Goal: Task Accomplishment & Management: Check status

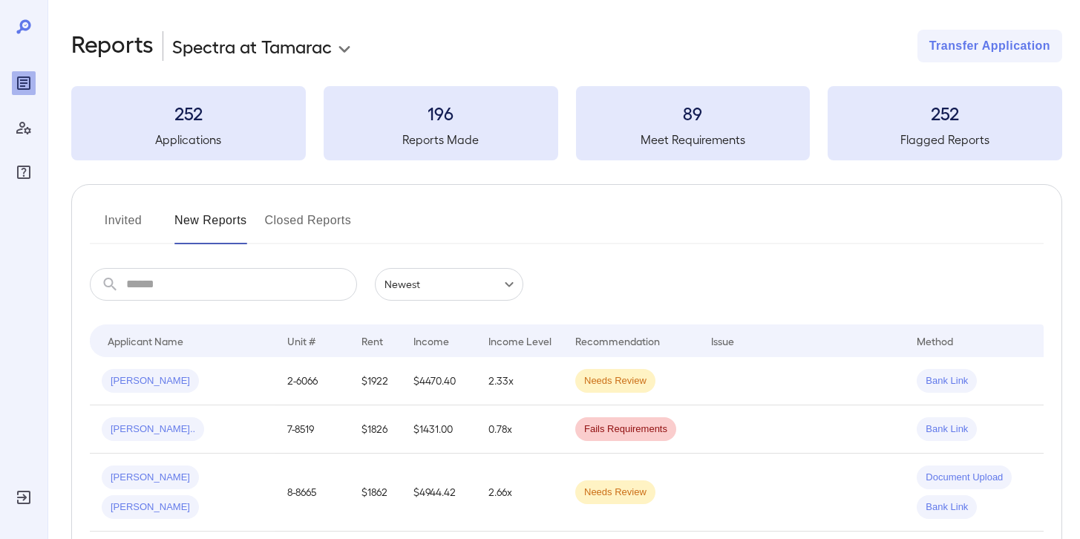
click at [125, 216] on button "Invited" at bounding box center [123, 227] width 67 height 36
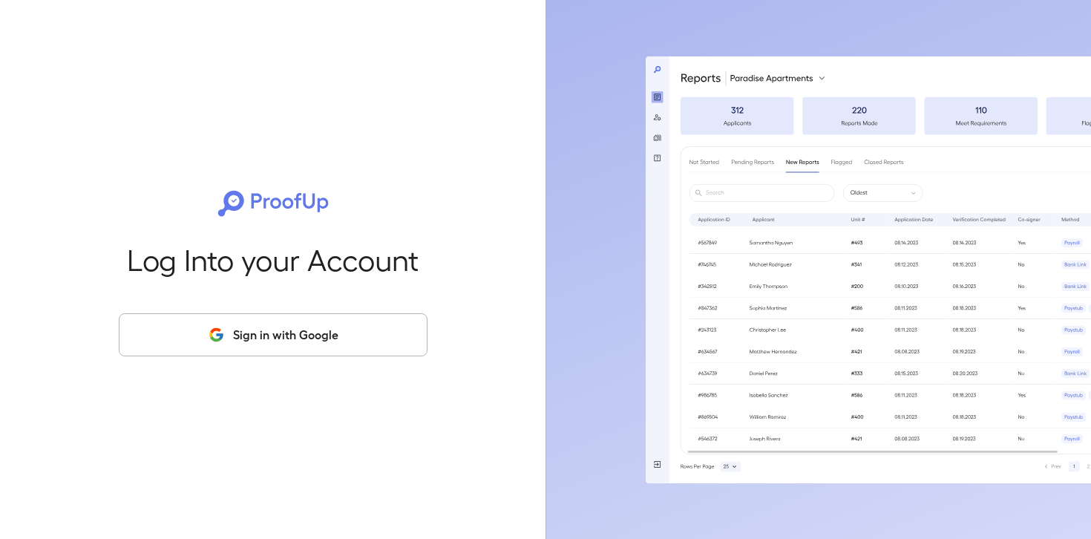
click at [272, 341] on button "Sign in with Google" at bounding box center [273, 334] width 309 height 43
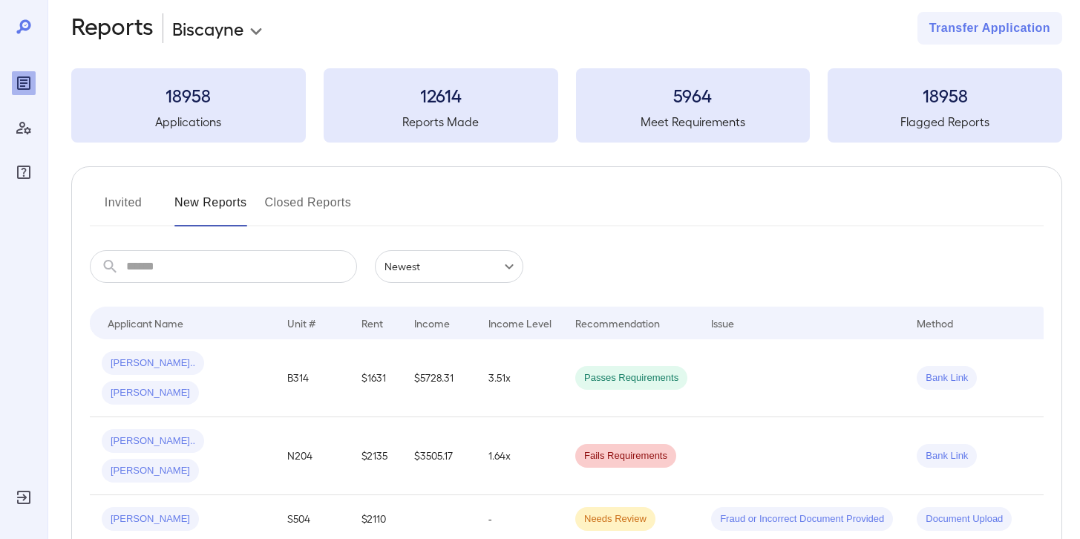
scroll to position [15, 0]
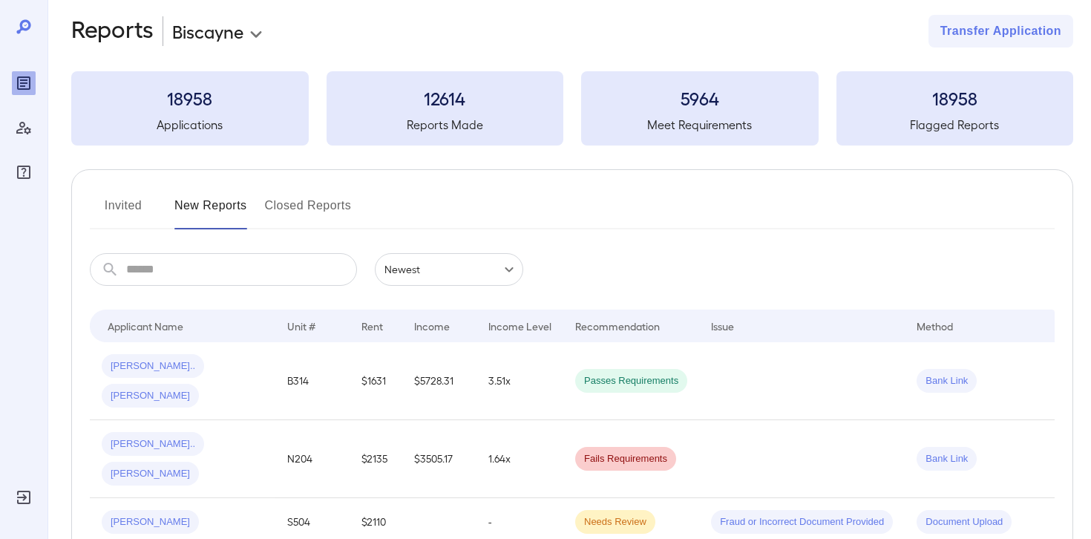
click at [254, 27] on body "**********" at bounding box center [545, 254] width 1091 height 539
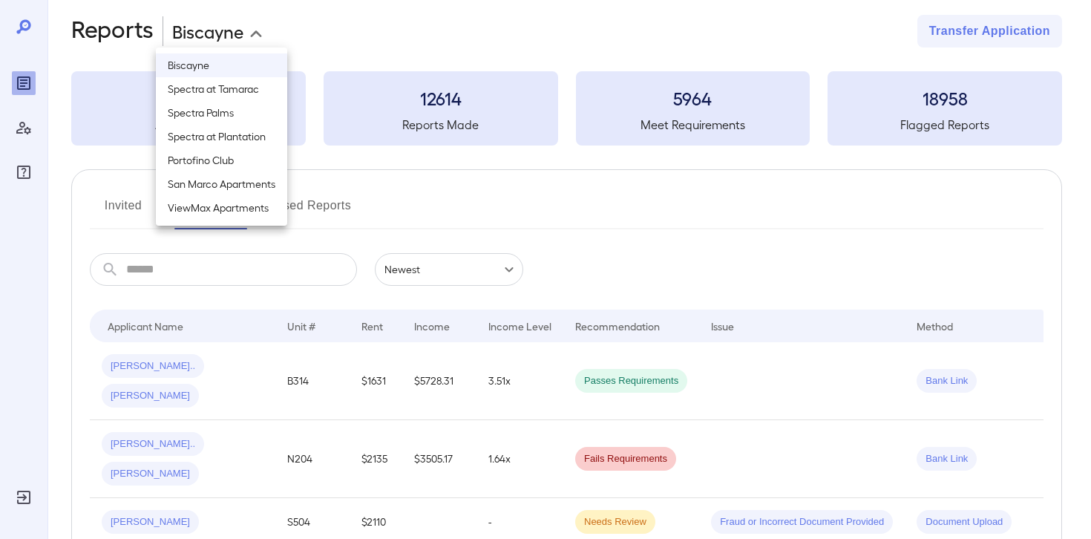
click at [246, 92] on li "Spectra at Tamarac" at bounding box center [221, 89] width 131 height 24
type input "**********"
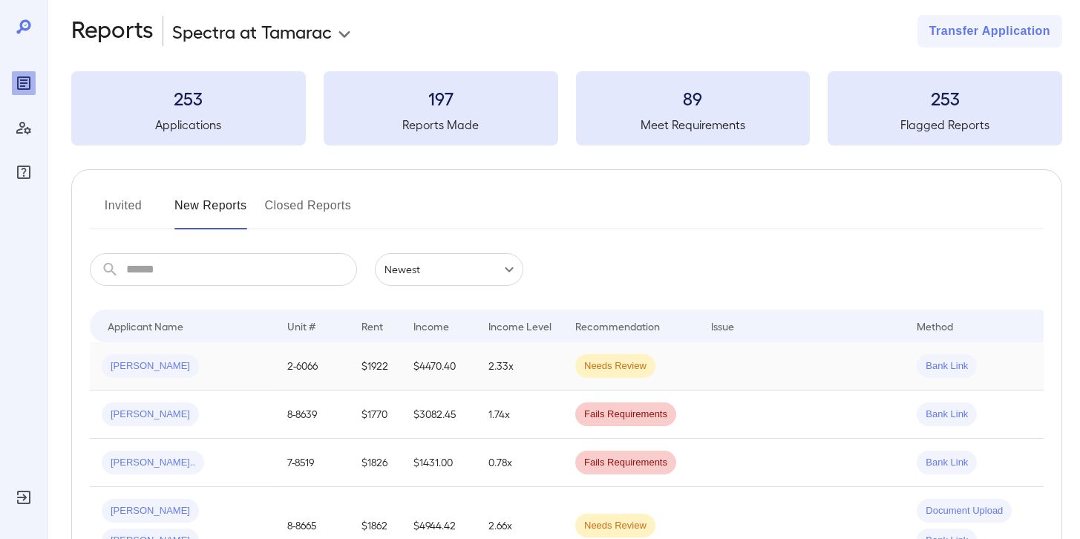
click at [547, 380] on td "2.33x" at bounding box center [519, 366] width 87 height 48
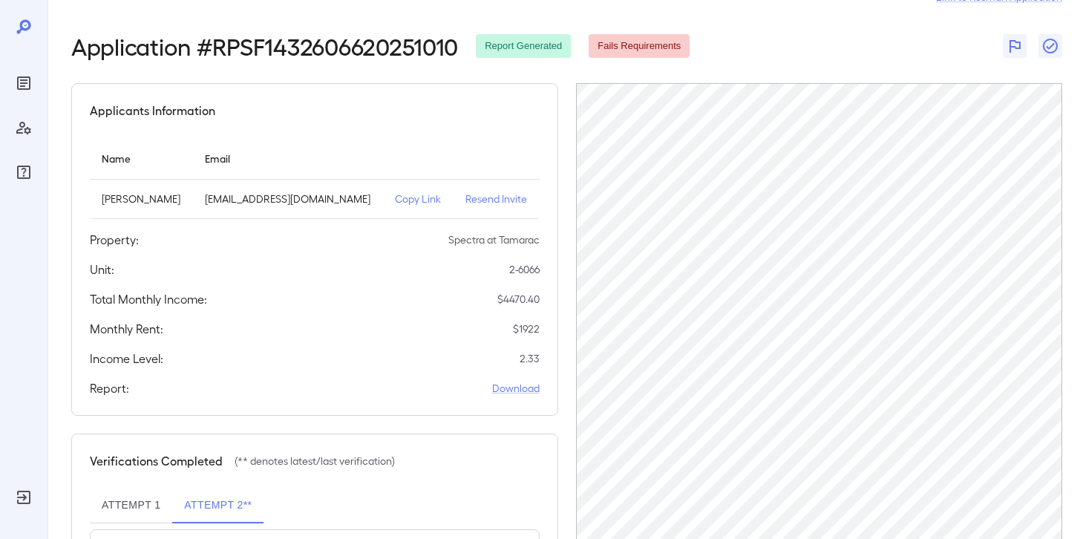
scroll to position [32, 0]
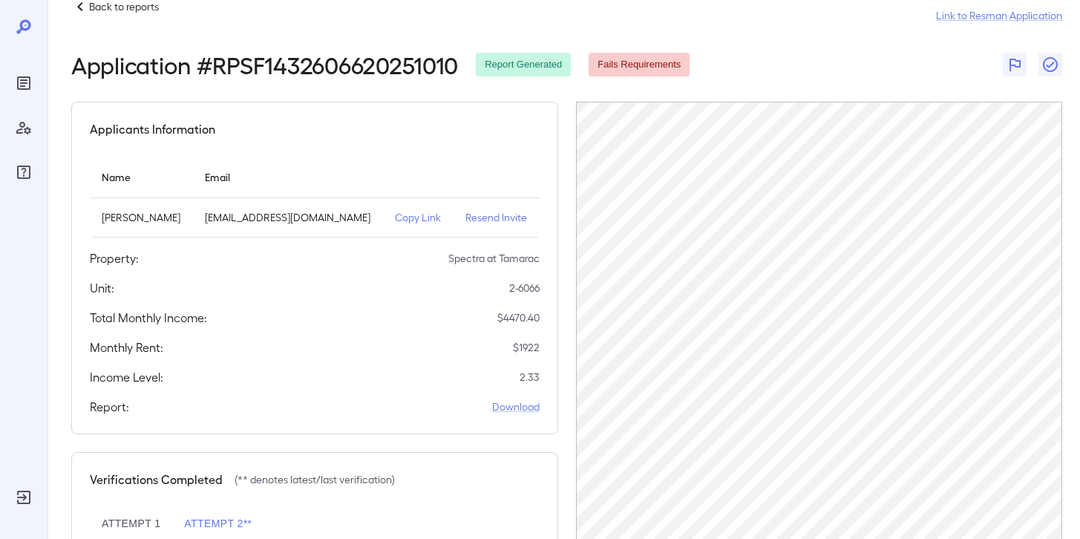
click at [114, 13] on div "Back to reports" at bounding box center [115, 7] width 88 height 18
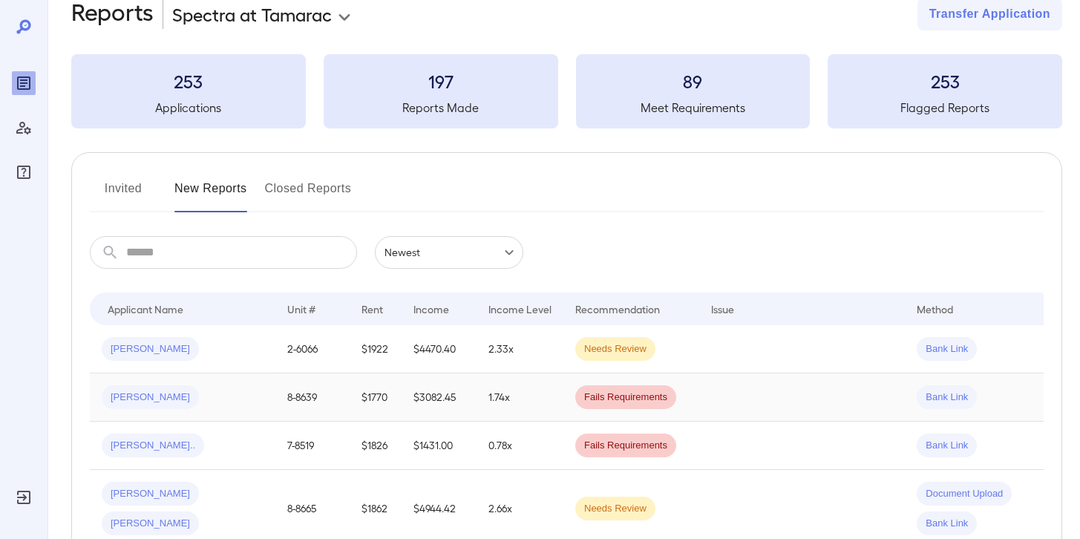
click at [226, 401] on div "Jasmine A..." at bounding box center [183, 397] width 162 height 24
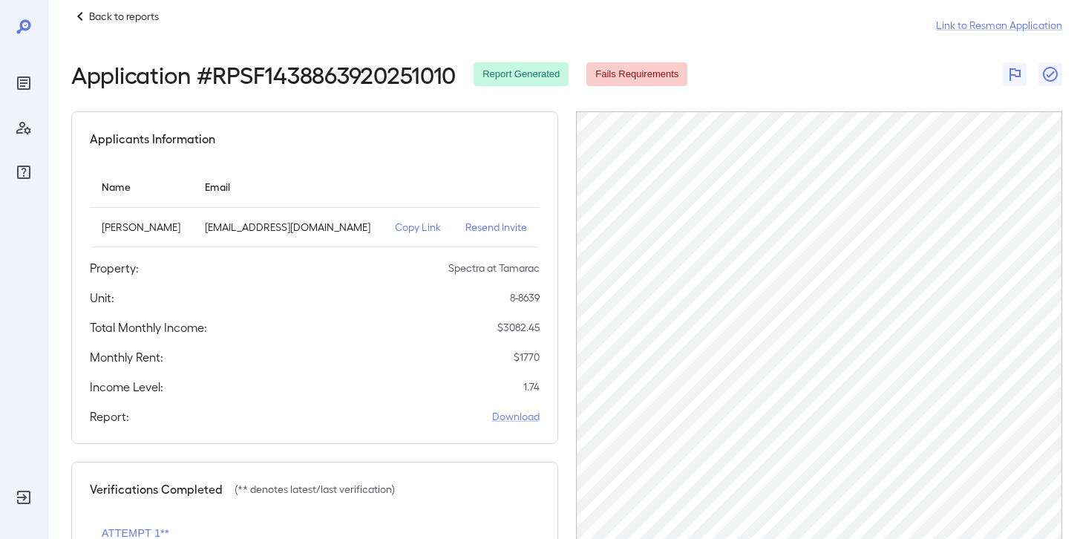
scroll to position [19, 0]
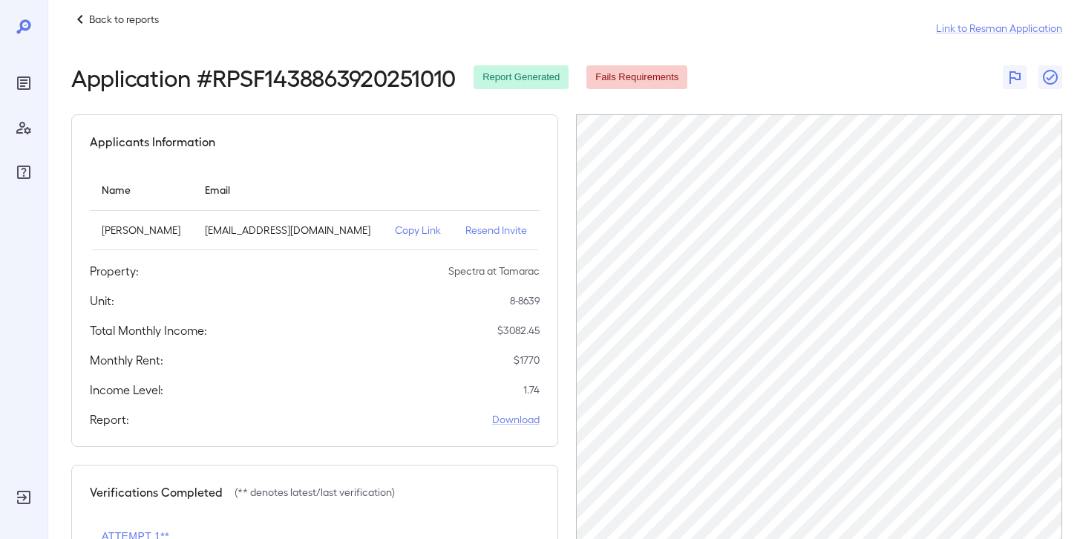
click at [407, 229] on p "Copy Link" at bounding box center [418, 230] width 47 height 15
click at [140, 30] on div "Back to reports Link to Resman Application" at bounding box center [566, 28] width 991 height 36
click at [142, 24] on p "Back to reports" at bounding box center [124, 19] width 70 height 15
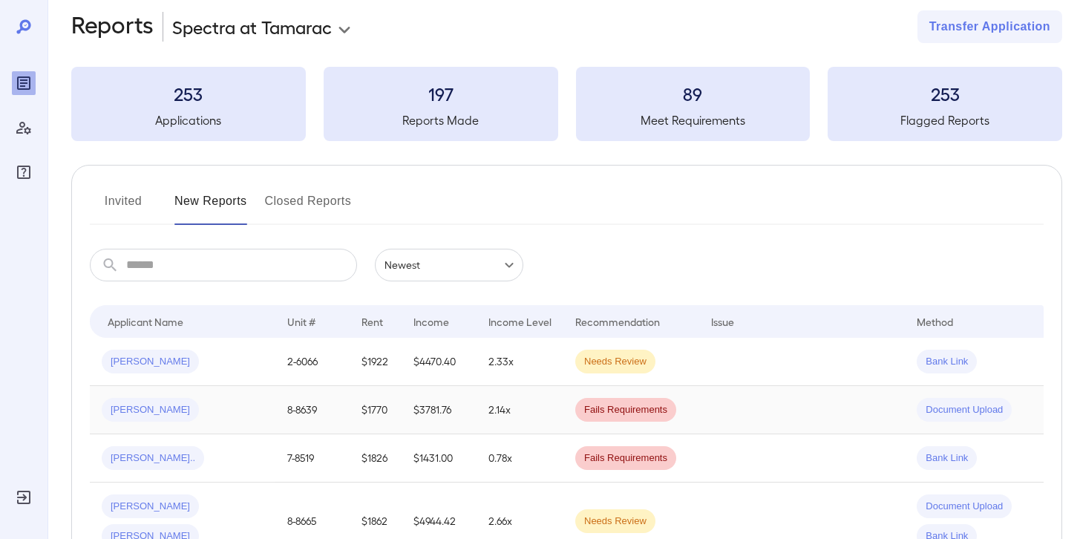
click at [265, 408] on td "Jasmine A..." at bounding box center [183, 410] width 186 height 48
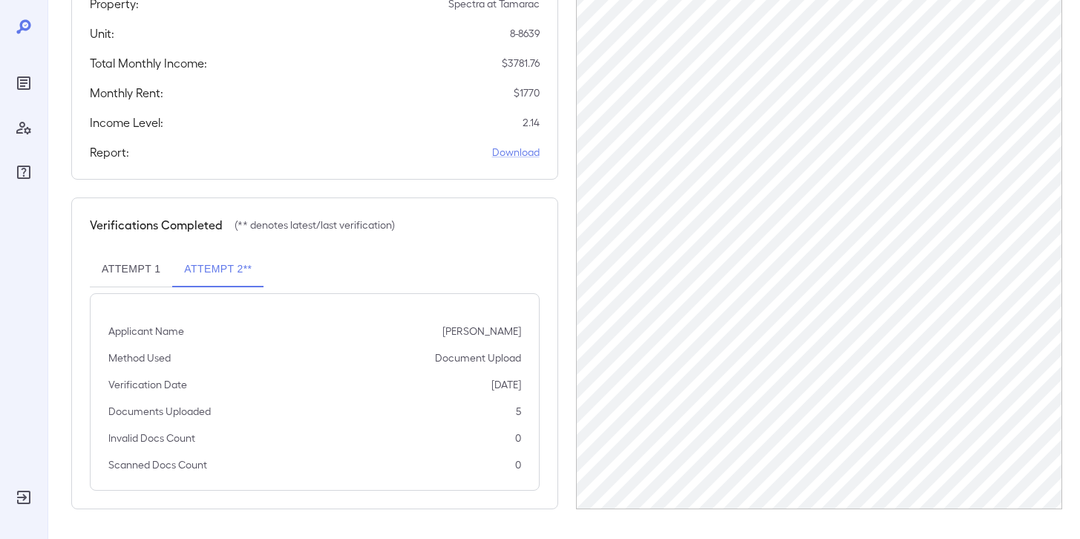
click at [168, 277] on button "Attempt 1" at bounding box center [131, 270] width 82 height 36
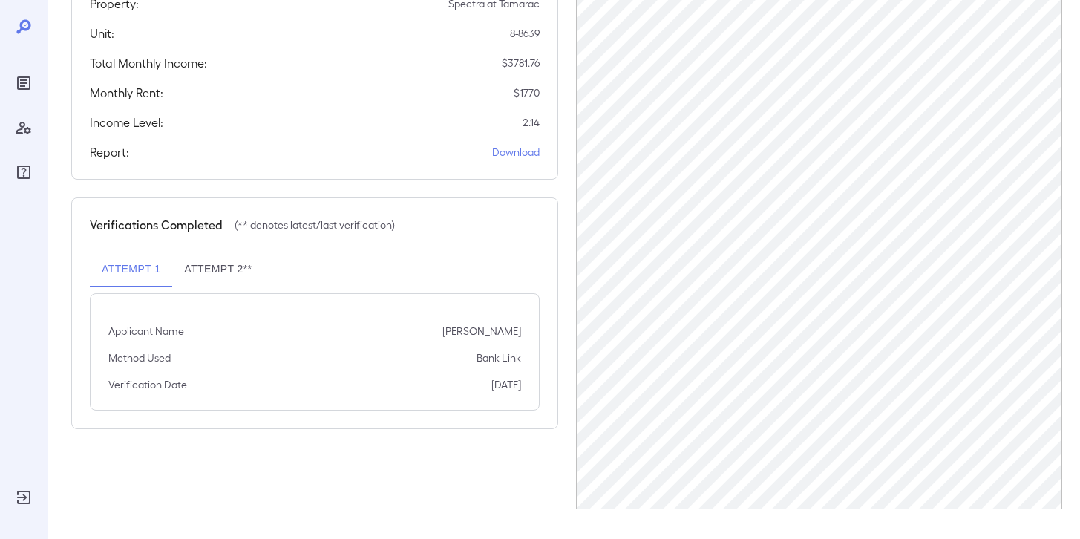
scroll to position [206, 0]
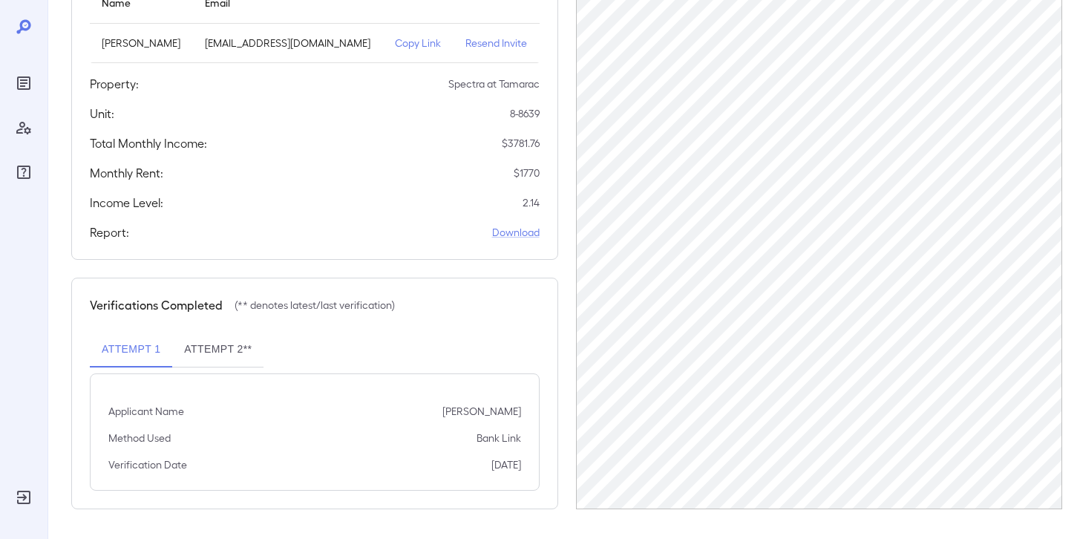
click at [214, 352] on button "Attempt 2**" at bounding box center [217, 350] width 91 height 36
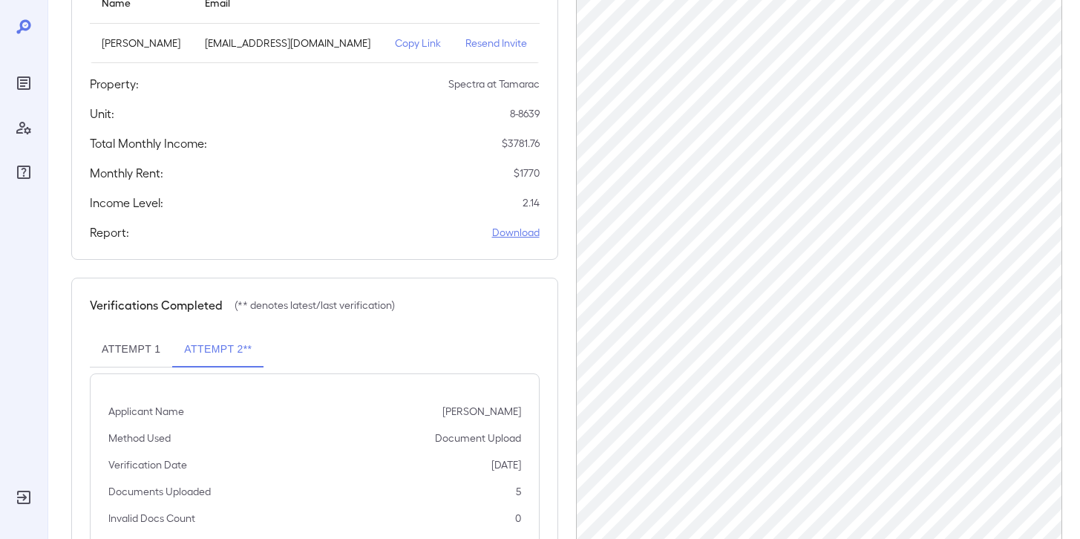
click at [499, 233] on link "Download" at bounding box center [515, 232] width 47 height 15
click at [503, 235] on link "Download" at bounding box center [515, 232] width 47 height 15
